Goal: Information Seeking & Learning: Learn about a topic

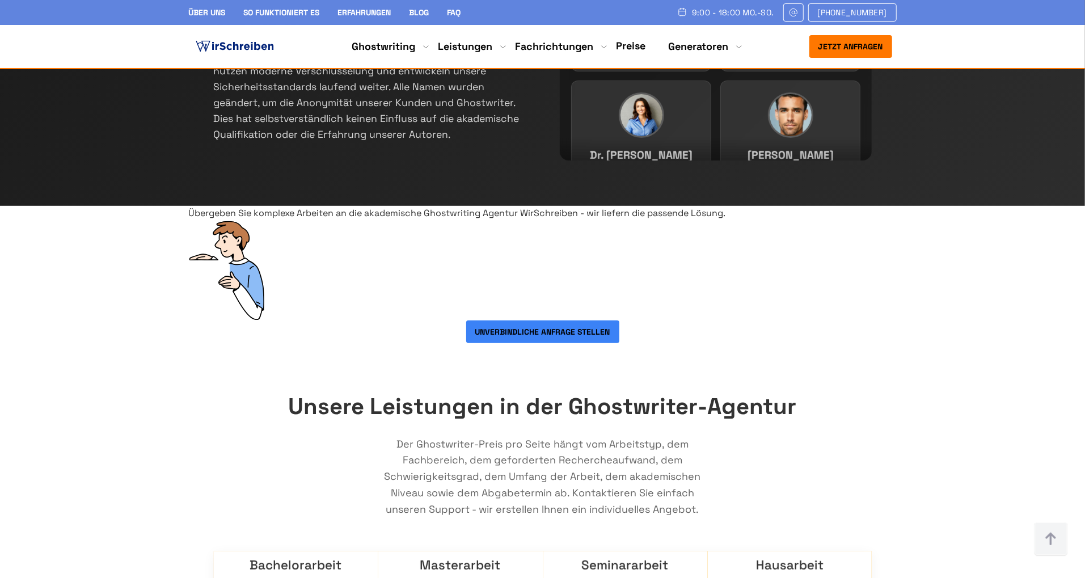
scroll to position [695, 0]
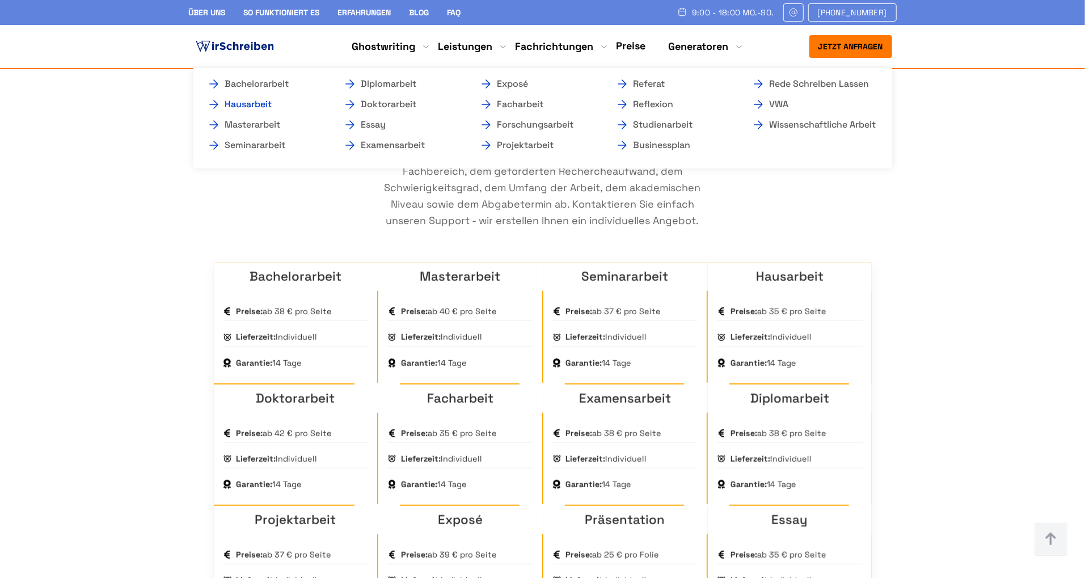
click at [265, 104] on link "Hausarbeit" at bounding box center [263, 105] width 113 height 14
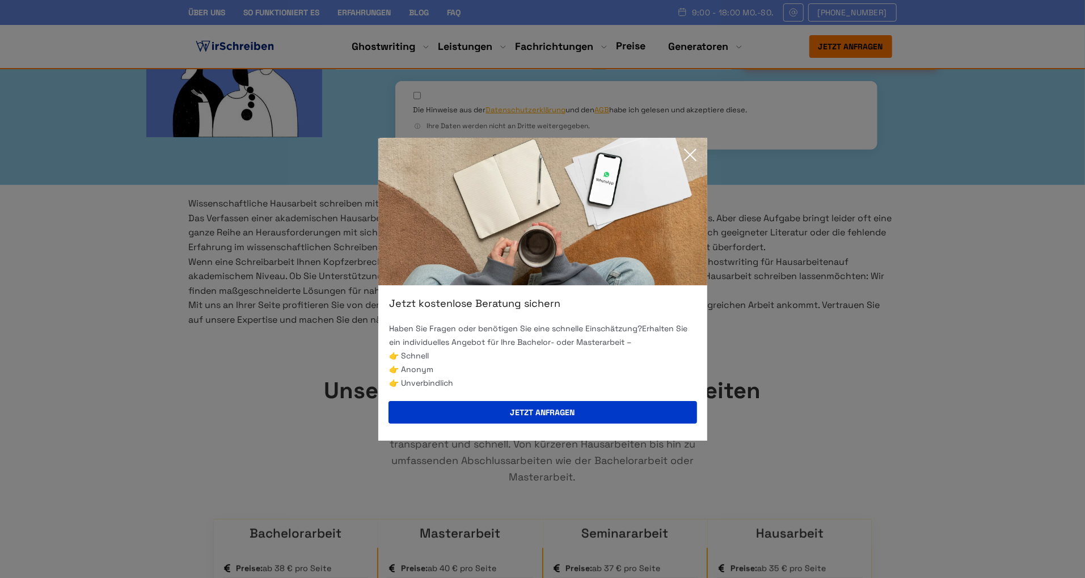
scroll to position [441, 0]
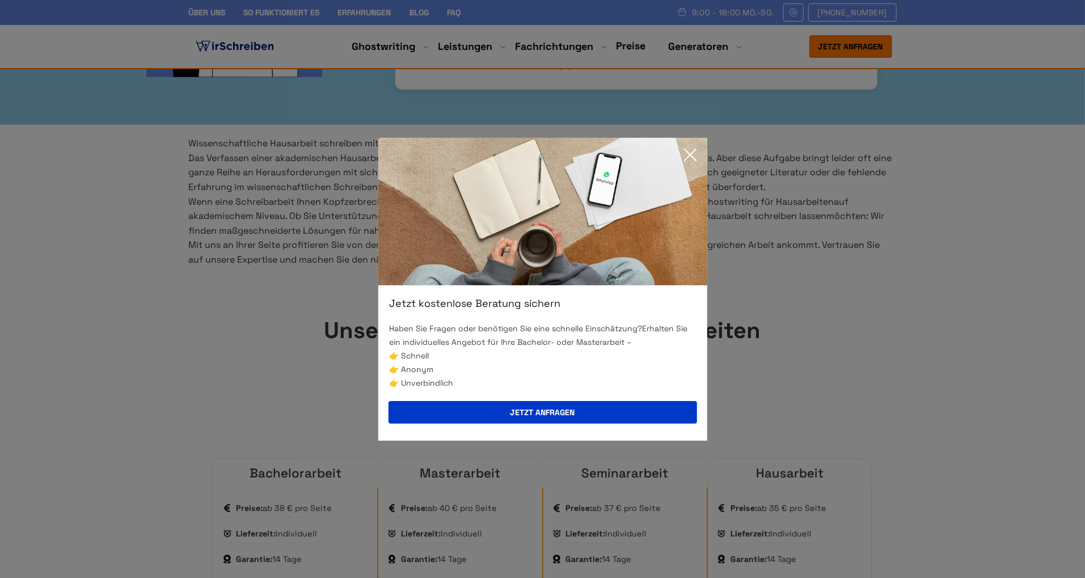
click at [691, 157] on icon at bounding box center [690, 155] width 23 height 23
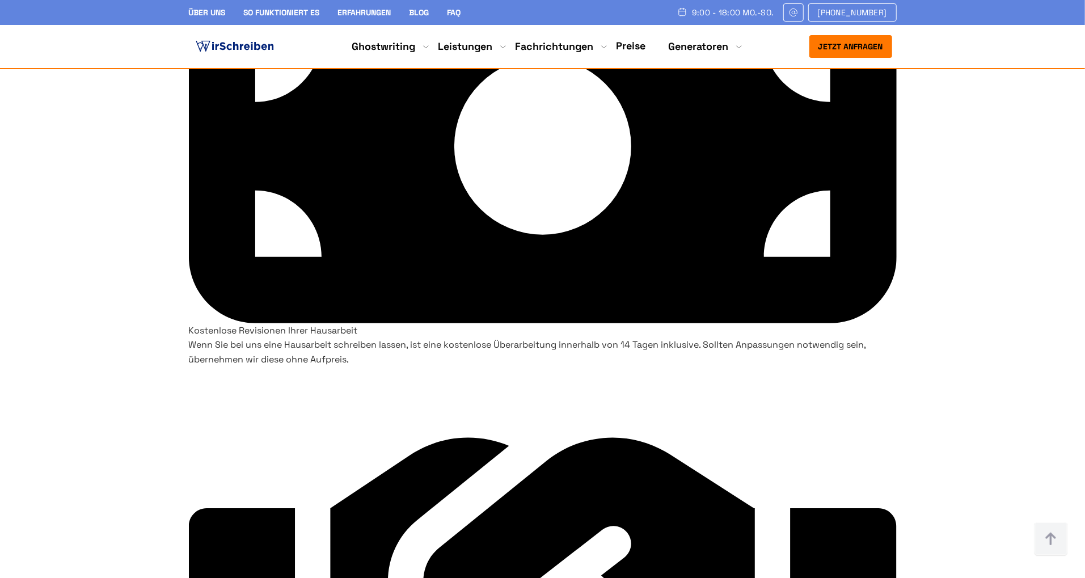
scroll to position [4017, 0]
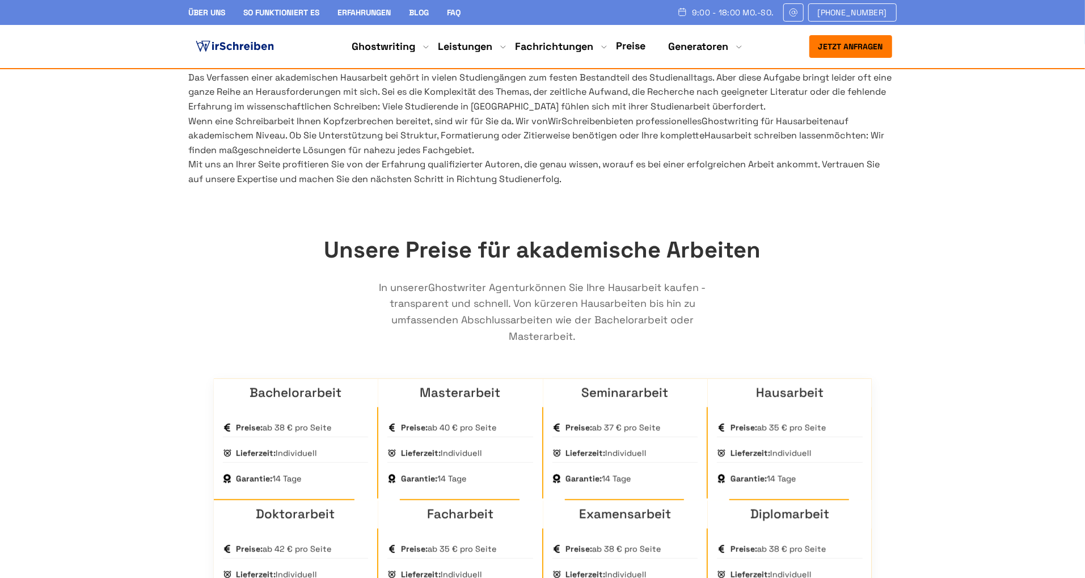
scroll to position [371, 0]
